Goal: Task Accomplishment & Management: Manage account settings

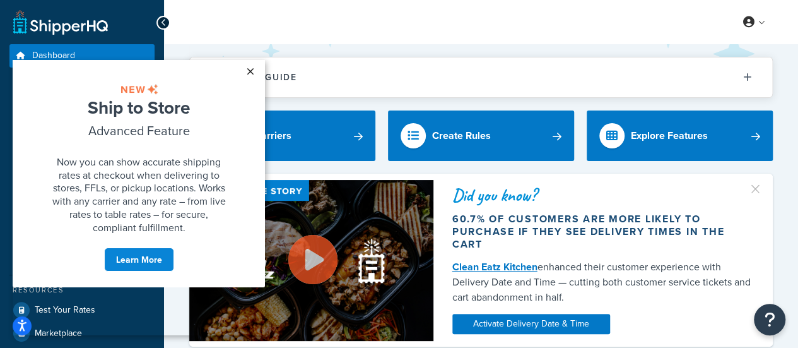
click at [252, 72] on link "×" at bounding box center [250, 71] width 22 height 23
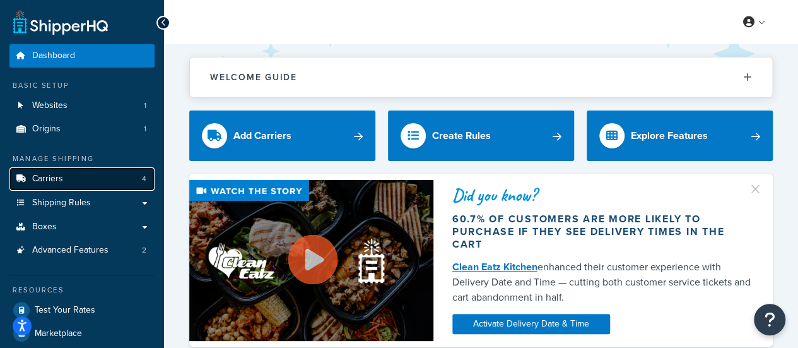
click at [71, 185] on link "Carriers 4" at bounding box center [81, 178] width 145 height 23
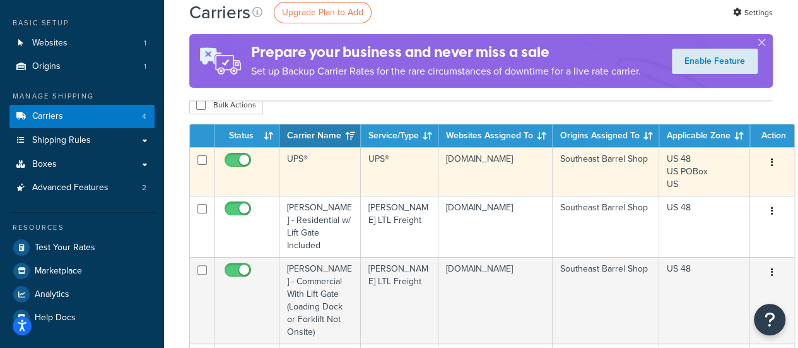
click at [771, 165] on button "button" at bounding box center [773, 163] width 18 height 20
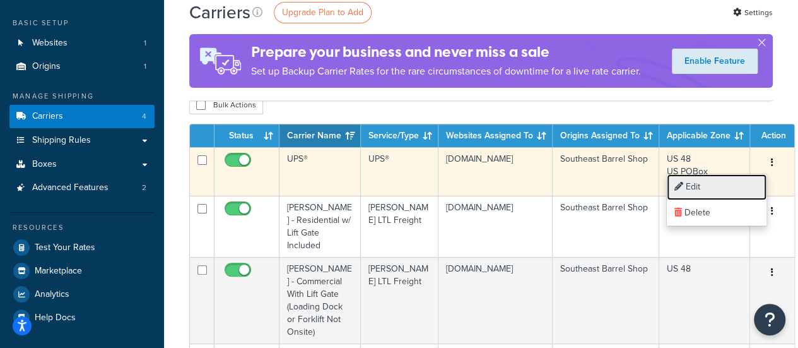
click at [731, 189] on link "Edit" at bounding box center [717, 187] width 100 height 26
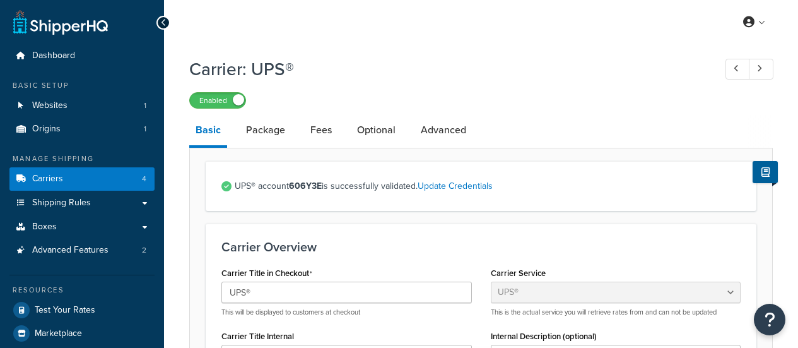
select select "ups"
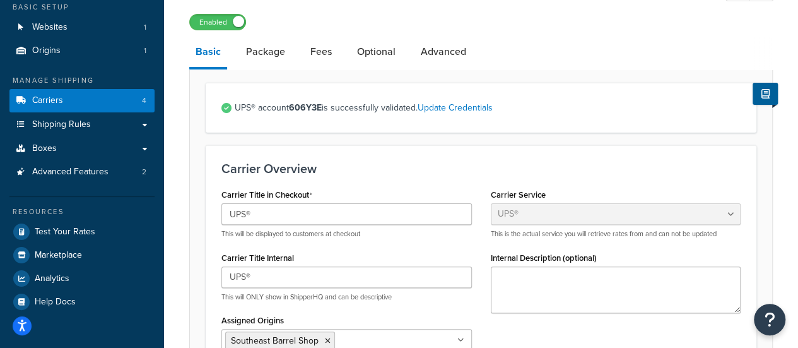
scroll to position [21, 0]
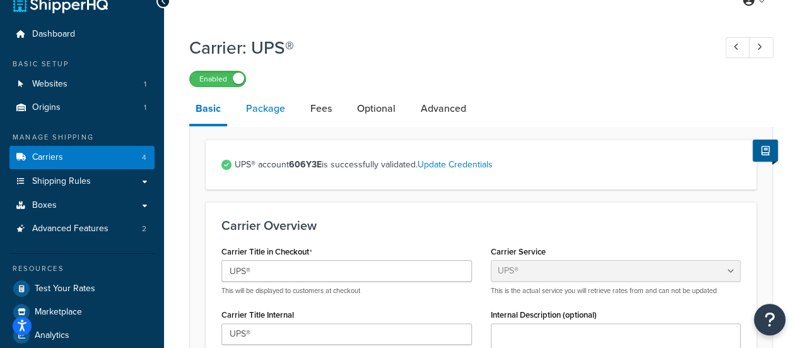
click at [258, 107] on link "Package" at bounding box center [266, 108] width 52 height 30
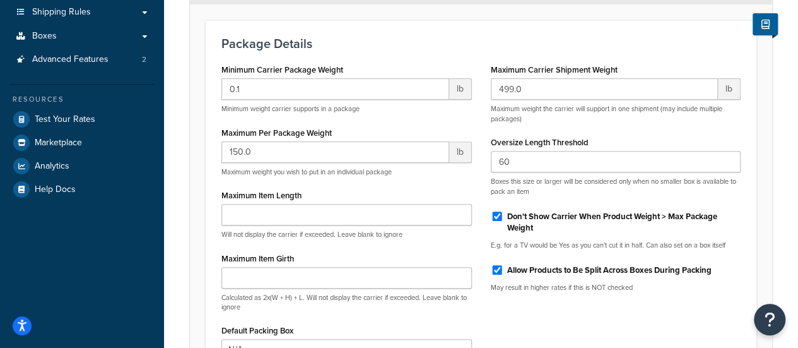
scroll to position [97, 0]
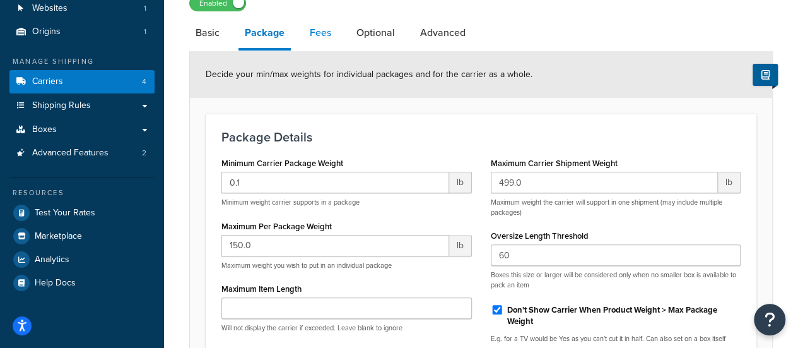
click at [321, 42] on link "Fees" at bounding box center [321, 33] width 34 height 30
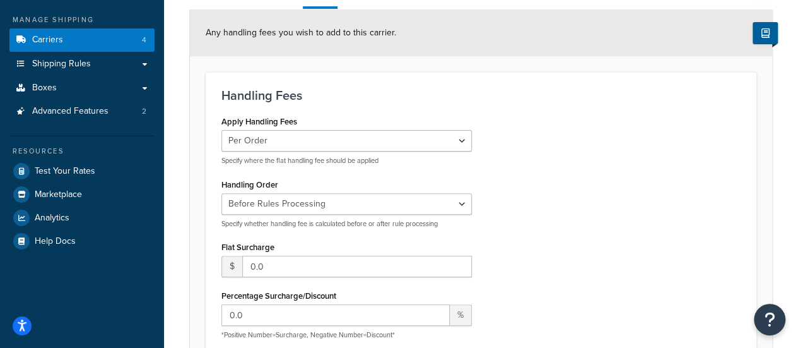
scroll to position [101, 0]
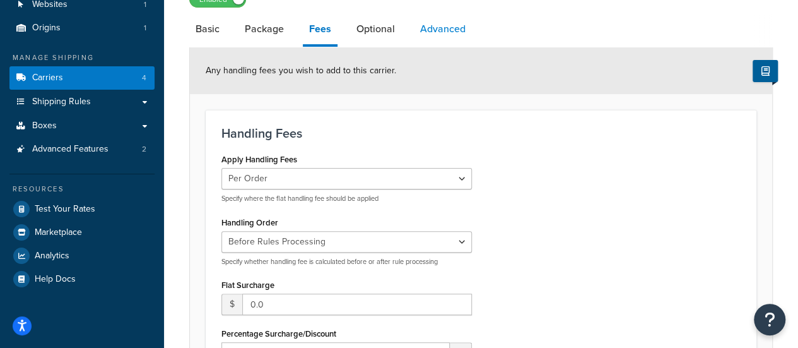
click at [434, 29] on link "Advanced" at bounding box center [443, 29] width 58 height 30
select select "false"
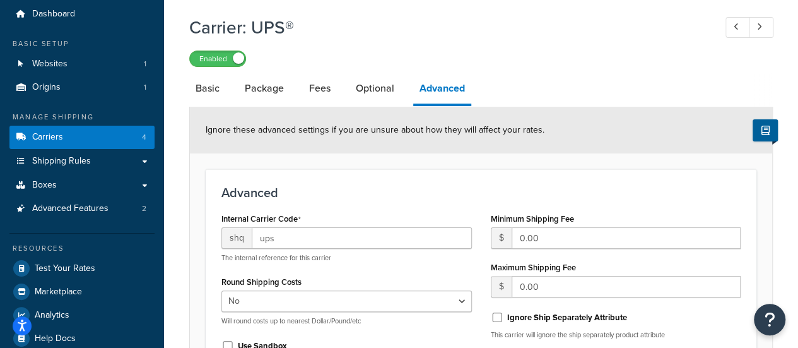
scroll to position [11, 0]
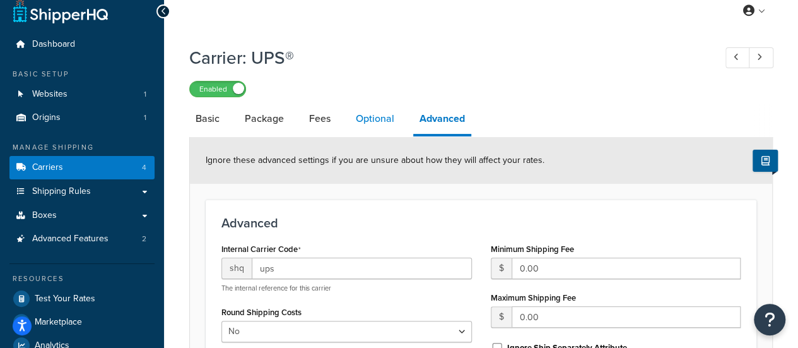
click at [377, 113] on link "Optional" at bounding box center [375, 118] width 51 height 30
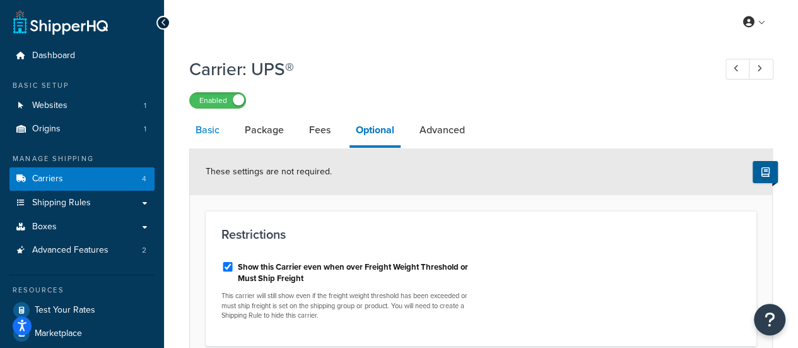
click at [208, 133] on link "Basic" at bounding box center [207, 130] width 37 height 30
select select "ups"
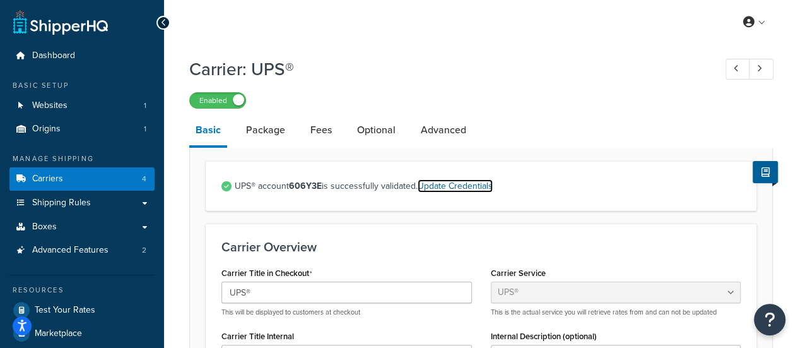
click at [438, 184] on link "Update Credentials" at bounding box center [455, 185] width 75 height 13
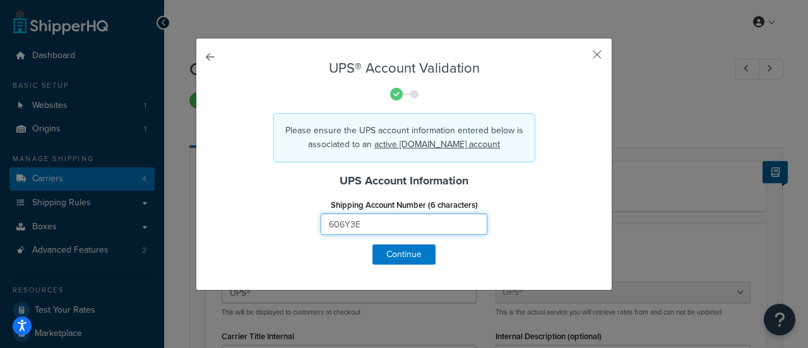
click at [370, 220] on input "606Y3E" at bounding box center [404, 223] width 167 height 21
paste input "Y26C90"
type input "Y26C90"
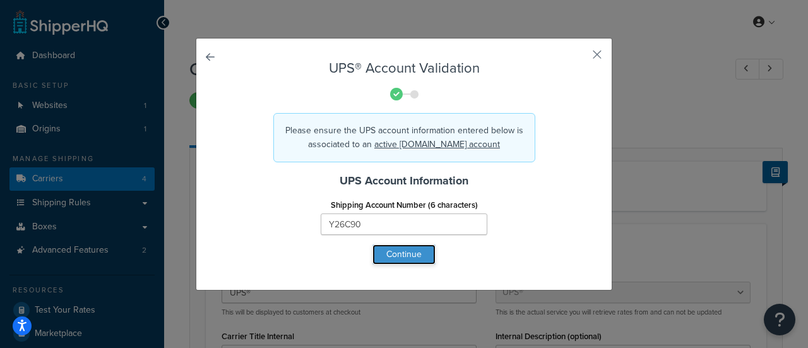
click at [413, 251] on button "Continue" at bounding box center [403, 254] width 63 height 20
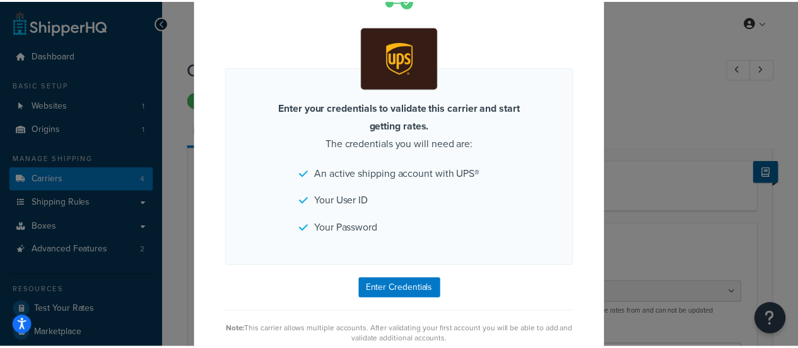
scroll to position [93, 0]
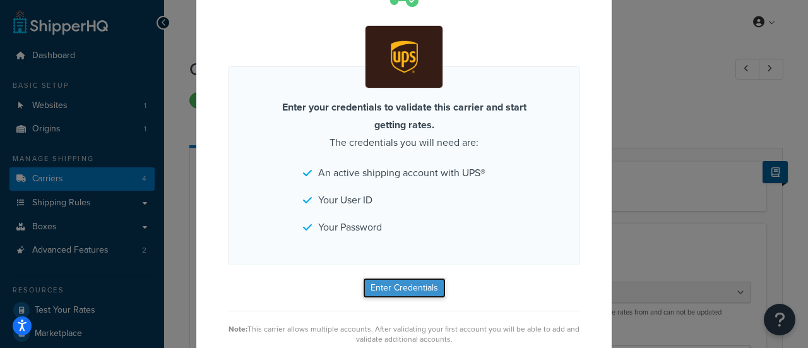
click at [398, 287] on button "Enter Credentials" at bounding box center [404, 288] width 83 height 20
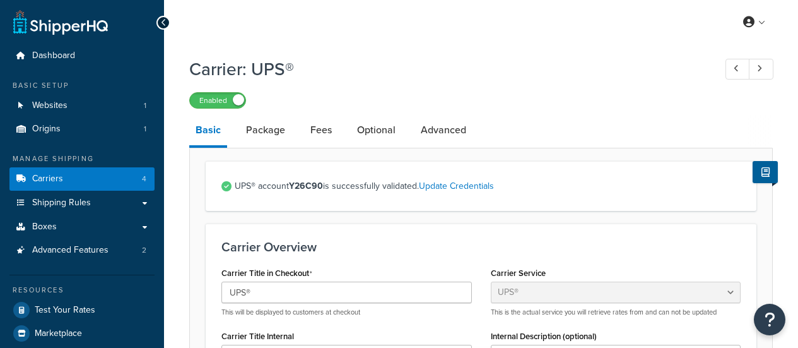
select select "ups"
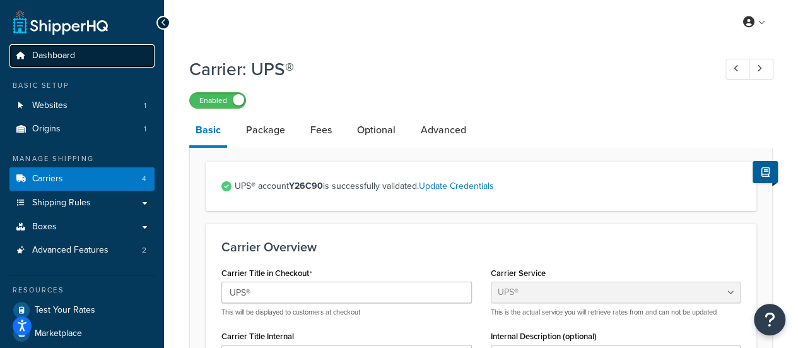
click at [64, 62] on link "Dashboard" at bounding box center [81, 55] width 145 height 23
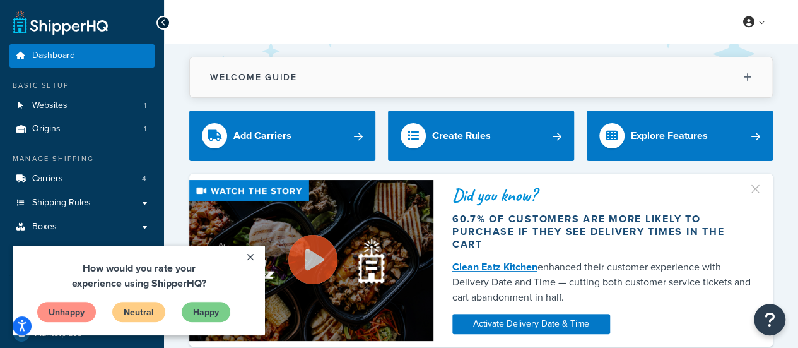
scroll to position [74, 0]
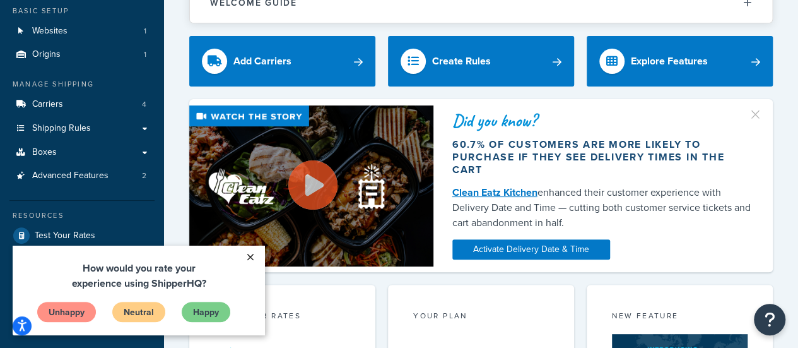
click at [247, 252] on link "×" at bounding box center [250, 256] width 22 height 23
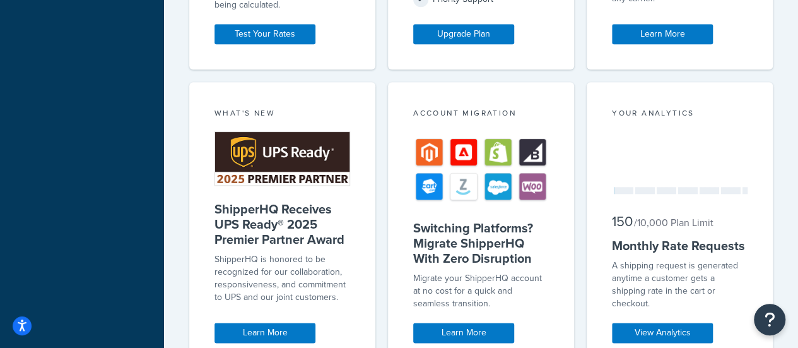
scroll to position [651, 0]
